Goal: Task Accomplishment & Management: Manage account settings

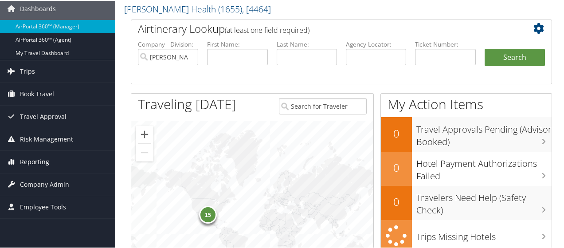
scroll to position [89, 0]
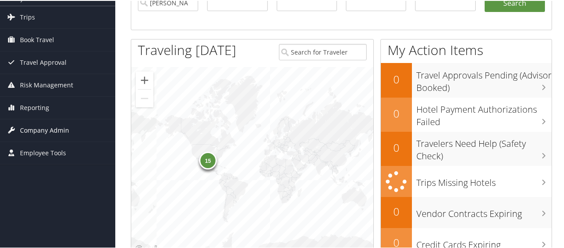
click at [33, 129] on span "Company Admin" at bounding box center [44, 129] width 49 height 22
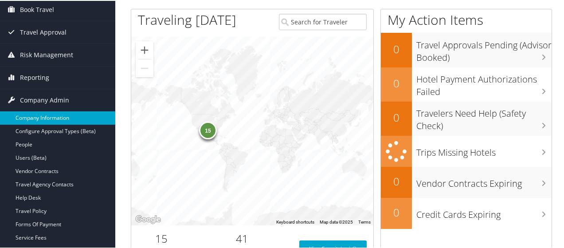
scroll to position [133, 0]
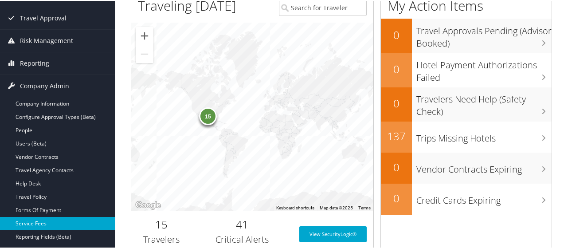
click at [43, 218] on link "Service Fees" at bounding box center [57, 222] width 115 height 13
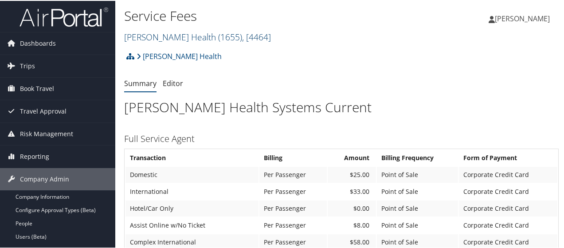
click at [253, 37] on span ", [ 4464 ]" at bounding box center [256, 36] width 29 height 12
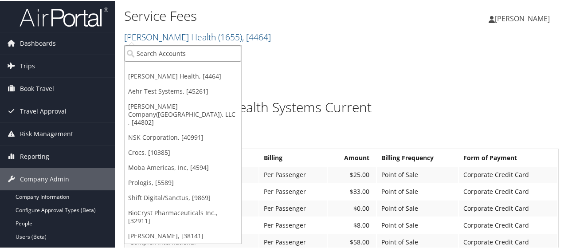
paste input "4954"
type input "4954"
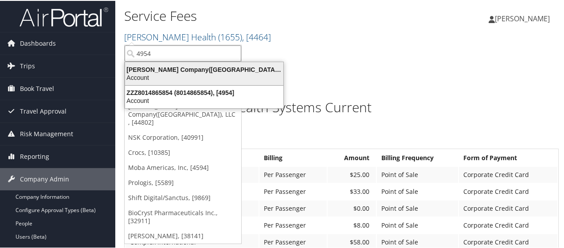
click at [202, 70] on div "Nielsen Company(US), LLC (4954), [44802]" at bounding box center [204, 69] width 169 height 8
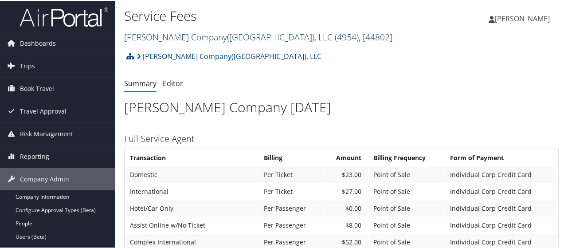
click at [358, 36] on span ", [ 44802 ]" at bounding box center [375, 36] width 34 height 12
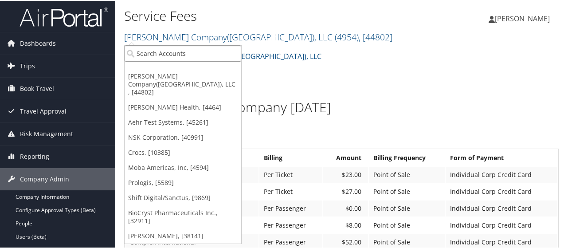
paste input "1521"
type input "1521"
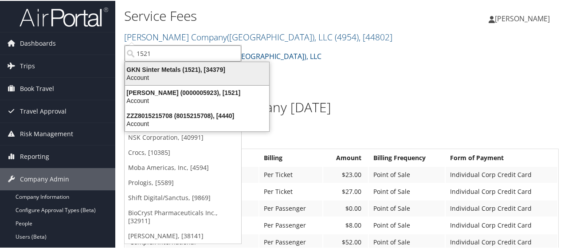
click at [207, 74] on div "Account" at bounding box center [197, 77] width 155 height 8
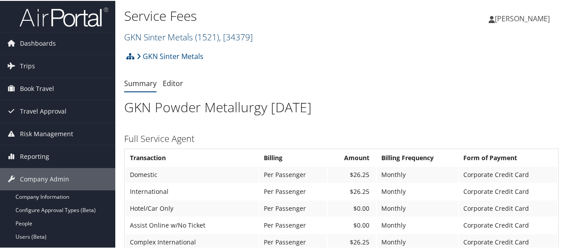
click at [253, 36] on span ", [ 34379 ]" at bounding box center [236, 36] width 34 height 12
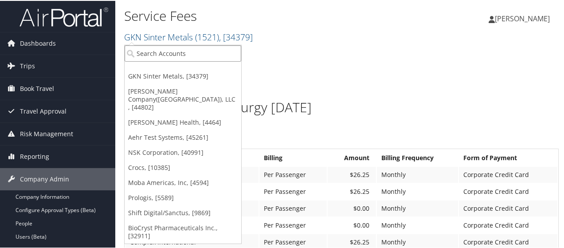
paste input "3006"
type input "3006"
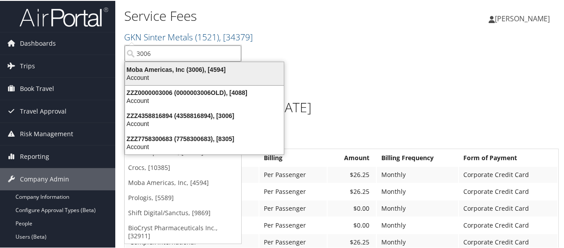
click at [155, 69] on div "Moba Americas, Inc (3006), [4594]" at bounding box center [204, 69] width 169 height 8
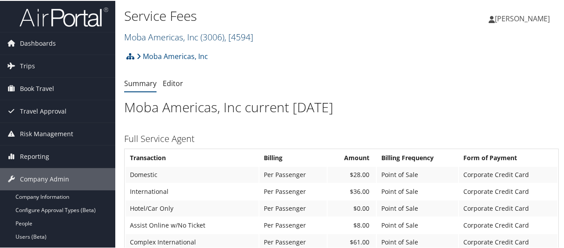
click at [253, 35] on span ", [ 4594 ]" at bounding box center [238, 36] width 29 height 12
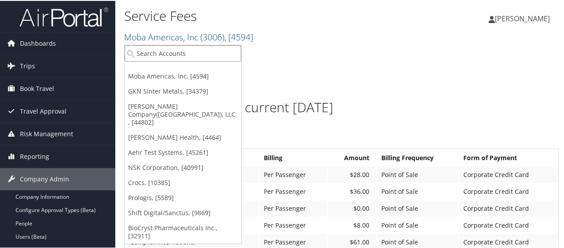
paste input "301931"
type input "301931"
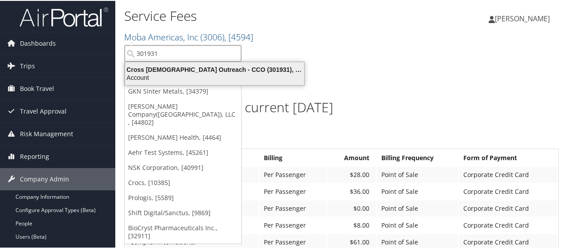
click at [187, 73] on div "Account" at bounding box center [215, 77] width 190 height 8
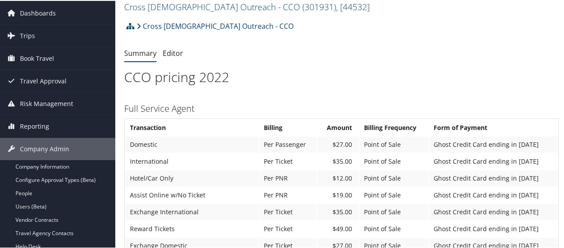
scroll to position [44, 0]
